Goal: Information Seeking & Learning: Learn about a topic

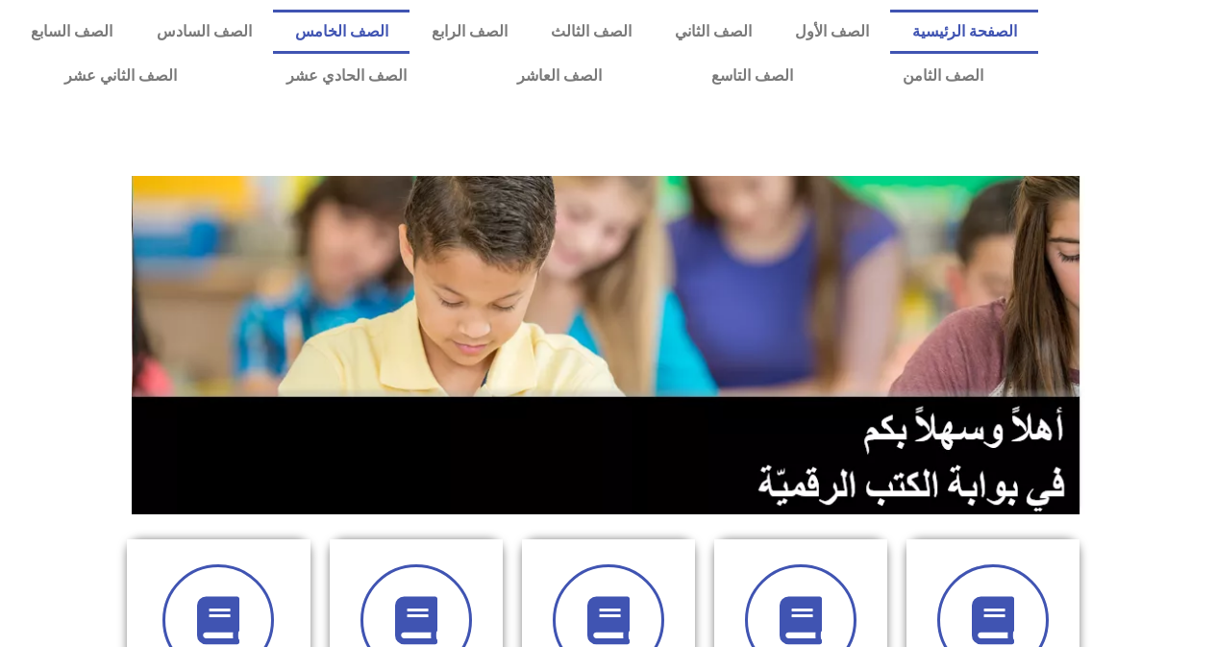
click at [410, 37] on link "الصف الخامس" at bounding box center [341, 32] width 137 height 44
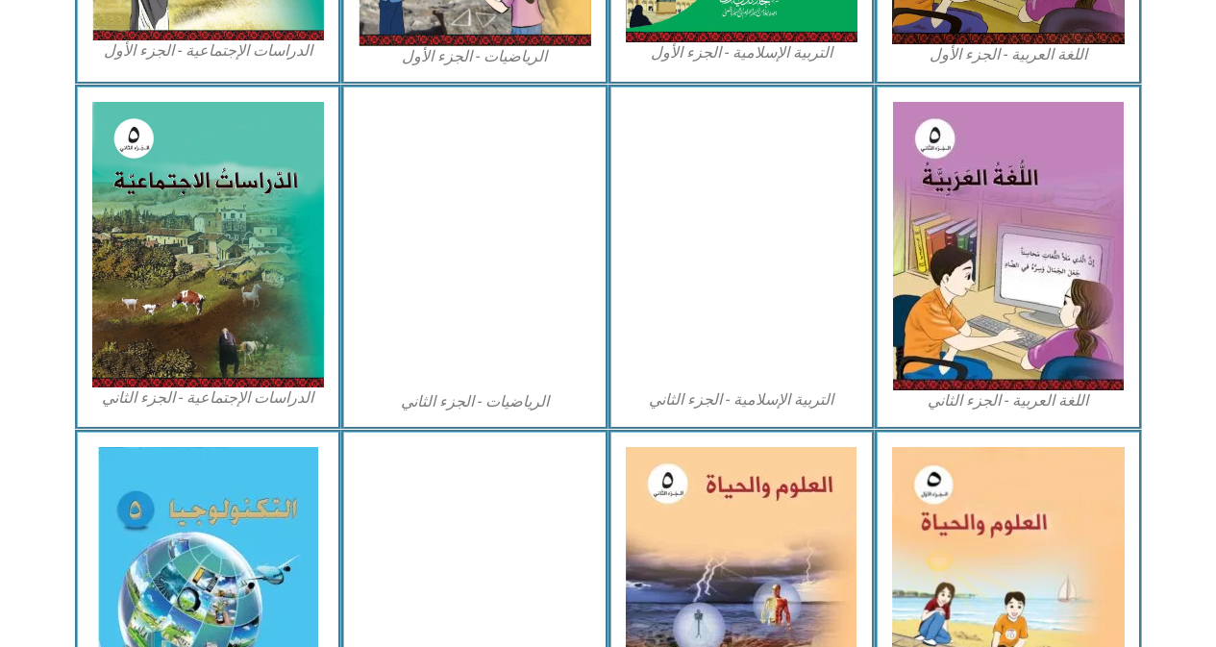
scroll to position [1075, 0]
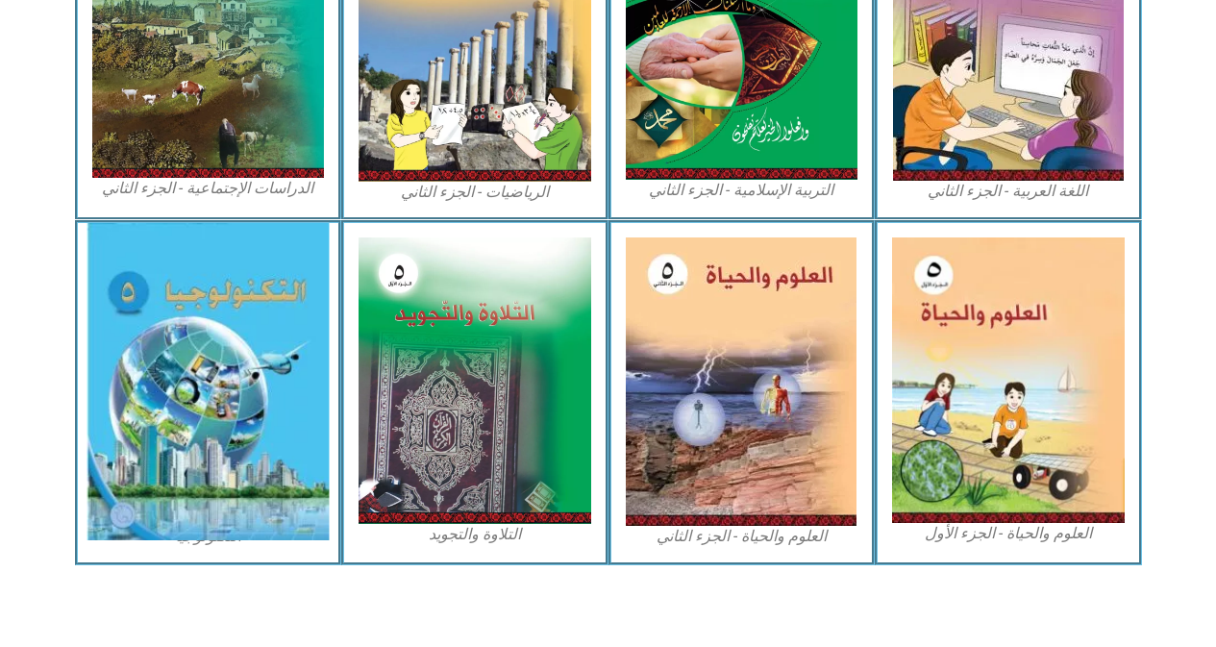
click at [162, 381] on img at bounding box center [208, 381] width 242 height 317
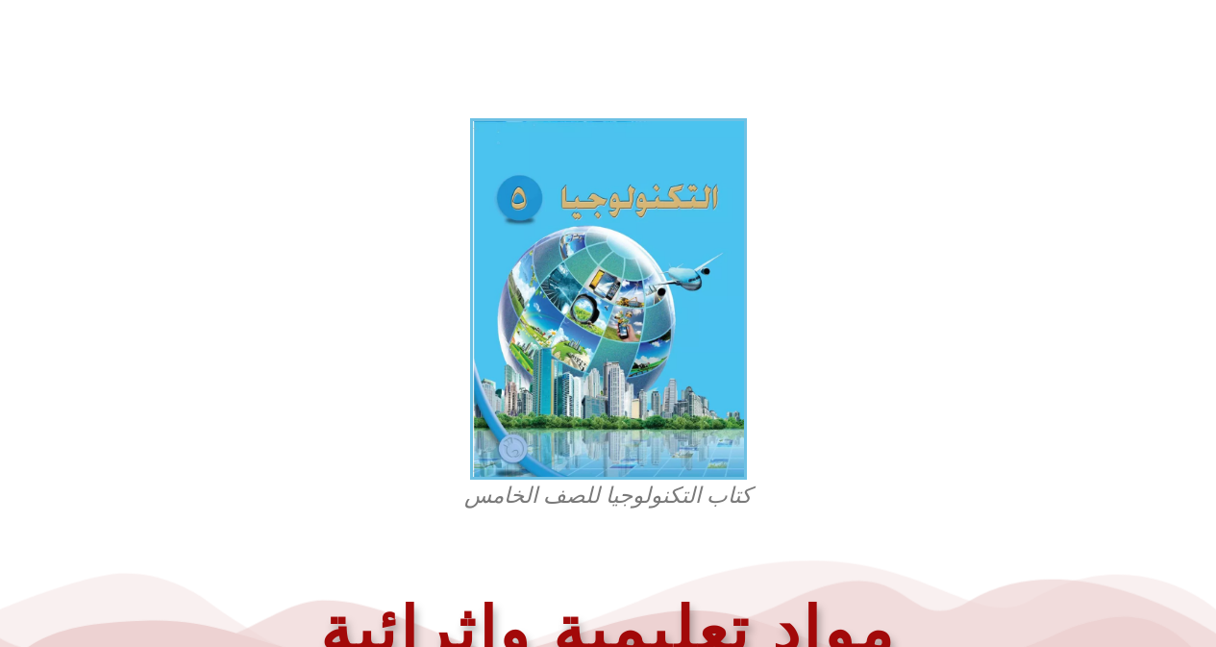
scroll to position [400, 0]
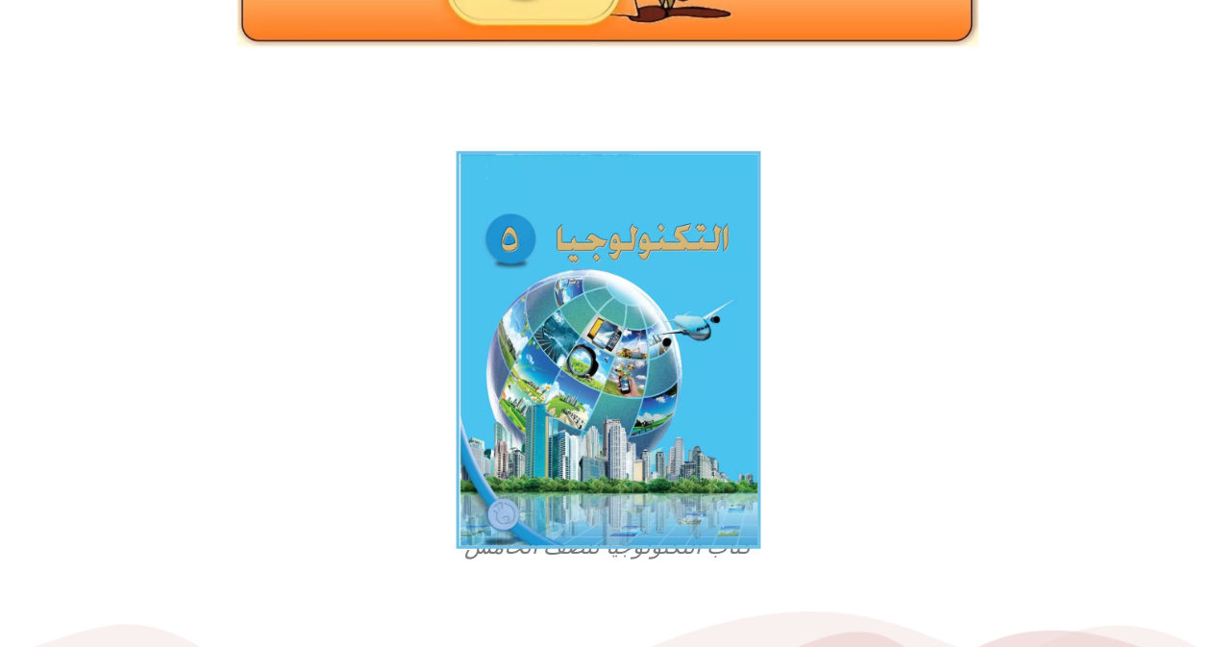
click at [634, 401] on img at bounding box center [608, 350] width 305 height 398
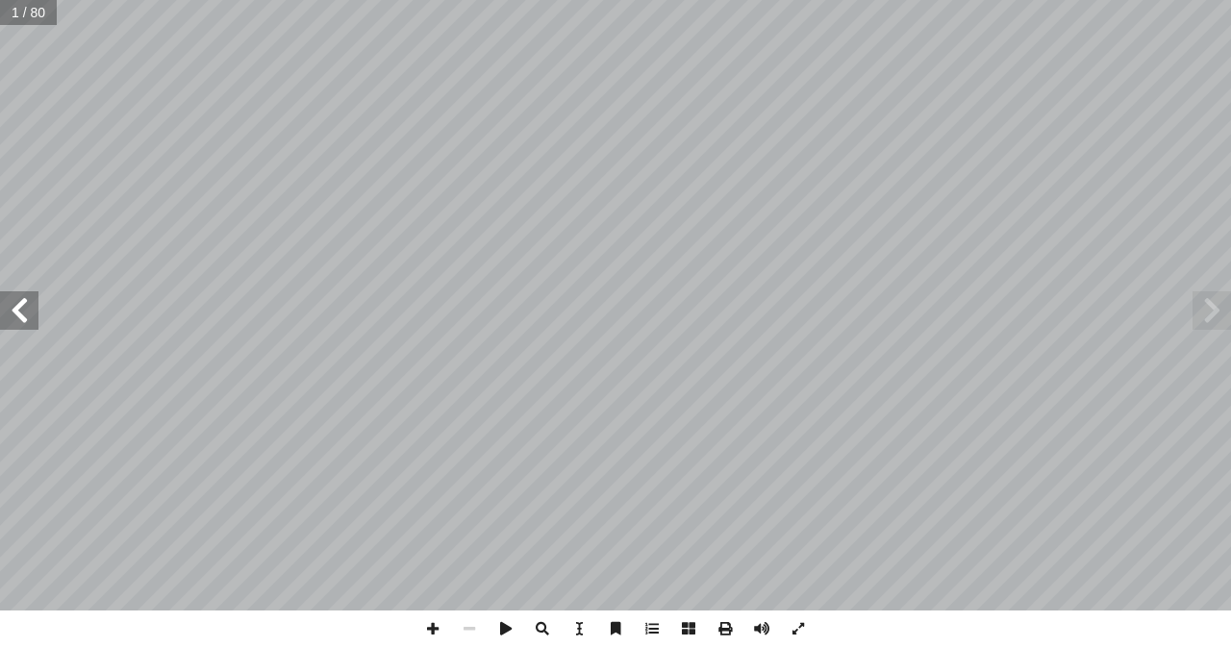
click at [13, 314] on span at bounding box center [19, 310] width 38 height 38
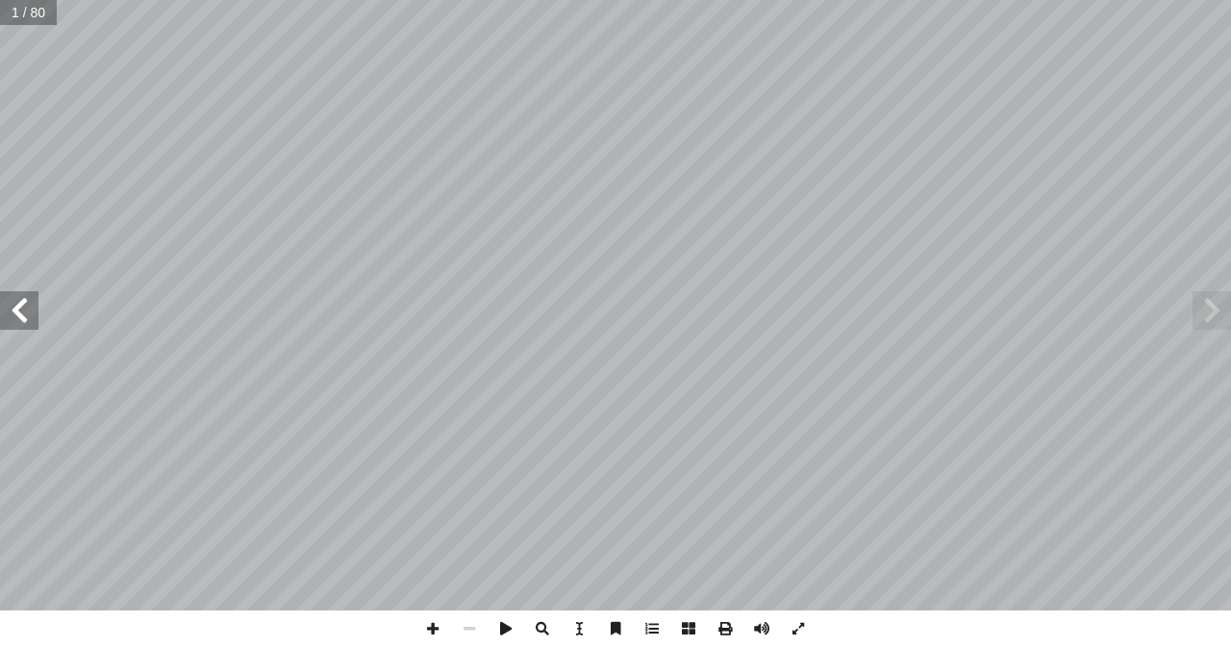
click at [13, 314] on span at bounding box center [19, 310] width 38 height 38
click at [15, 314] on span at bounding box center [19, 310] width 38 height 38
click at [420, 629] on span at bounding box center [432, 629] width 37 height 37
click at [466, 633] on span at bounding box center [469, 629] width 37 height 37
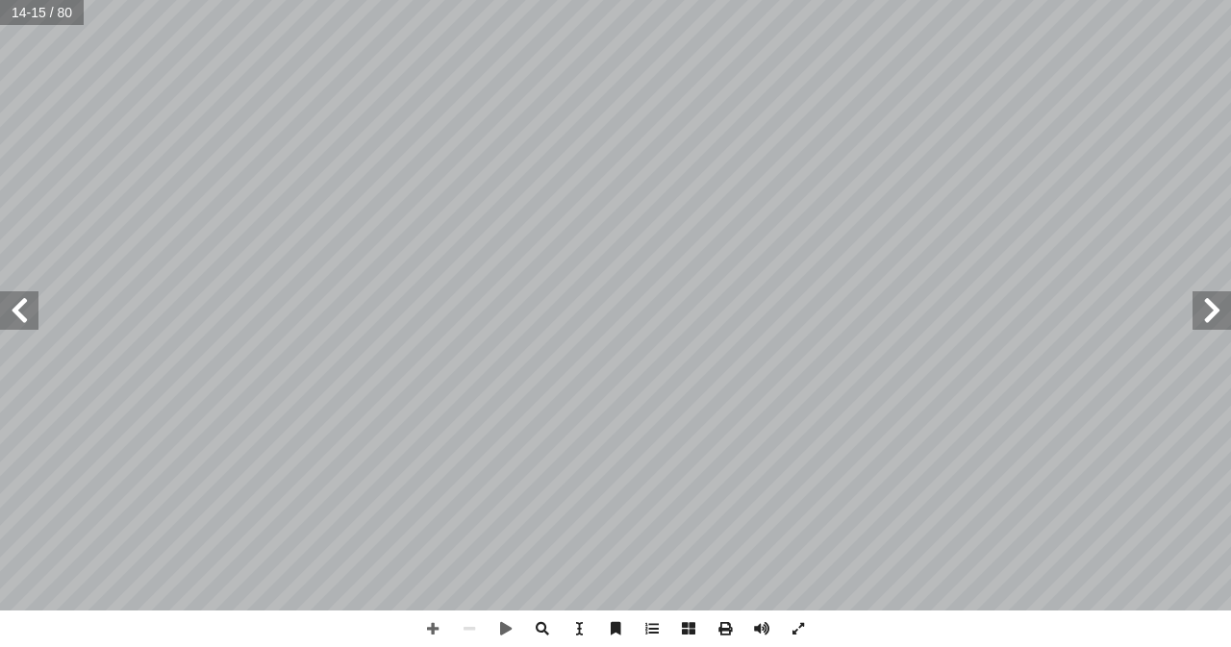
click at [1202, 312] on span at bounding box center [1211, 310] width 38 height 38
click at [25, 307] on span at bounding box center [19, 310] width 38 height 38
click at [22, 308] on span at bounding box center [19, 310] width 38 height 38
click at [33, 309] on span at bounding box center [19, 310] width 38 height 38
click at [428, 636] on span at bounding box center [432, 629] width 37 height 37
